Goal: Find specific page/section: Find specific page/section

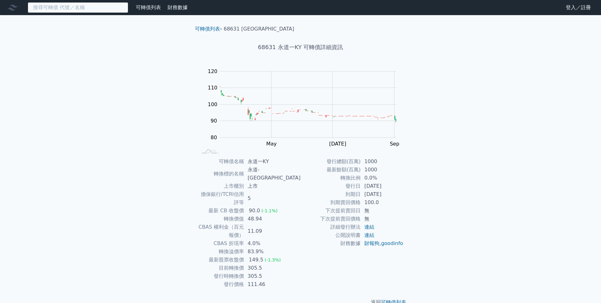
click at [73, 7] on input at bounding box center [78, 7] width 101 height 11
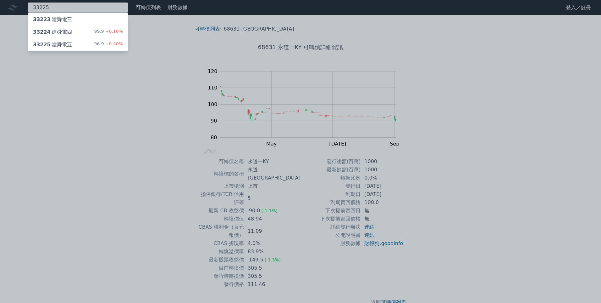
type input "33225"
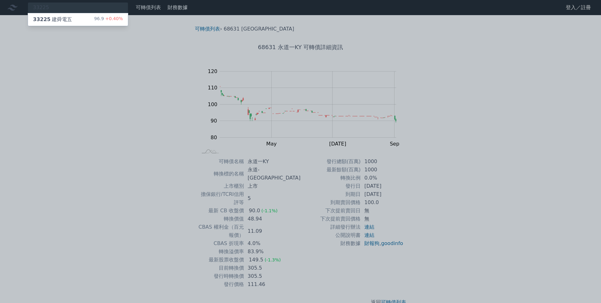
click at [76, 20] on div "33225 建舜電五 96.9 +0.40%" at bounding box center [78, 19] width 100 height 13
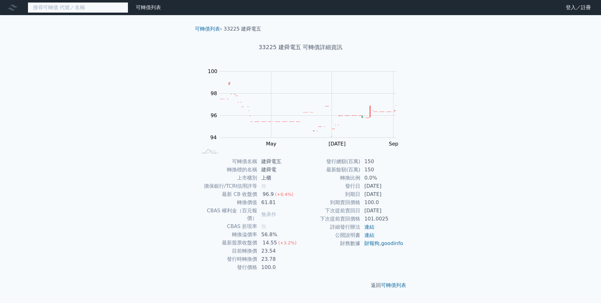
click at [83, 11] on input at bounding box center [78, 7] width 101 height 11
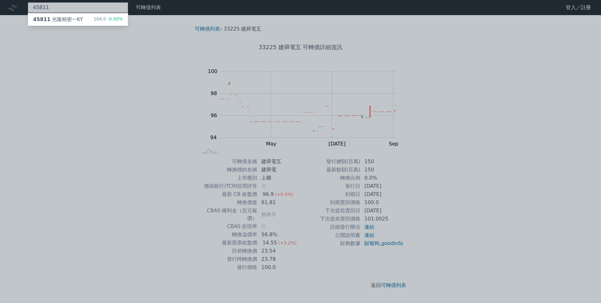
type input "45811"
click at [78, 21] on div "45811 光隆精密一KY" at bounding box center [58, 20] width 50 height 8
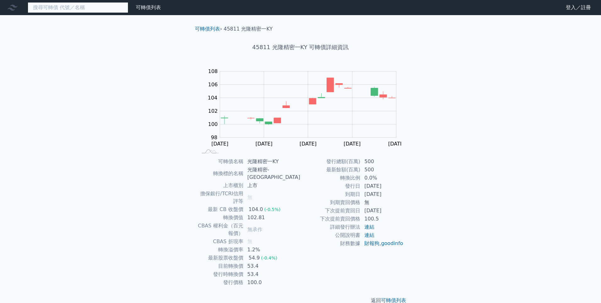
click at [101, 10] on input at bounding box center [78, 7] width 101 height 11
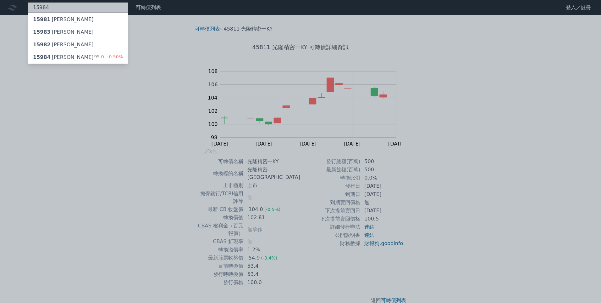
type input "15984"
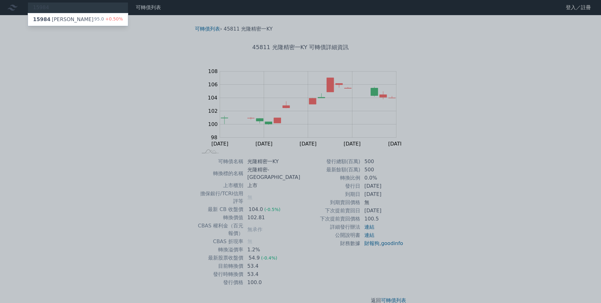
click at [62, 23] on div "15984 岱宇四 95.0 +0.50%" at bounding box center [78, 19] width 100 height 13
